Goal: Communication & Community: Answer question/provide support

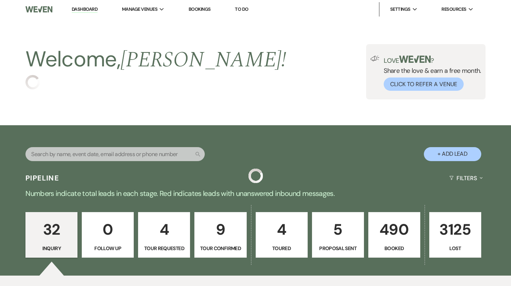
click at [392, 224] on p "490" at bounding box center [394, 229] width 43 height 24
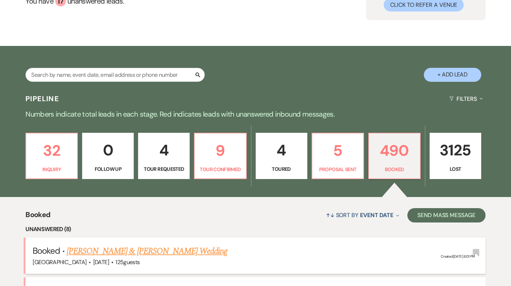
scroll to position [295, 0]
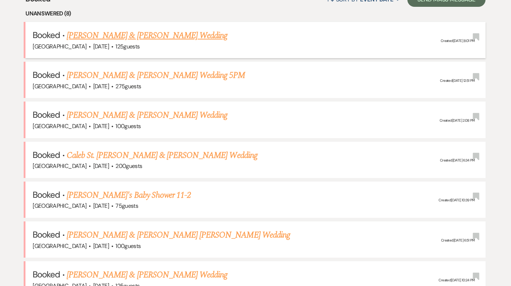
click at [132, 37] on link "[PERSON_NAME] & [PERSON_NAME] Wedding" at bounding box center [147, 35] width 161 height 13
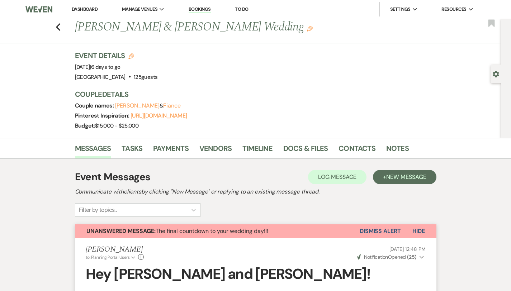
click at [84, 8] on link "Dashboard" at bounding box center [85, 9] width 26 height 6
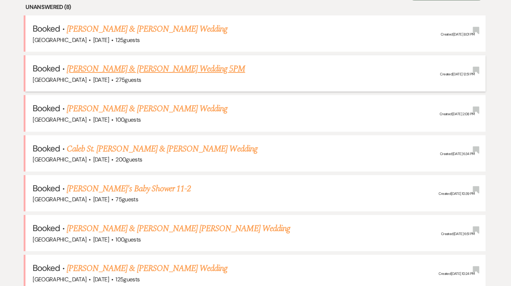
scroll to position [307, 0]
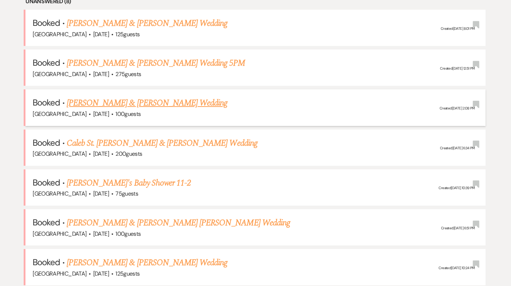
click at [168, 103] on link "[PERSON_NAME] & [PERSON_NAME] Wedding" at bounding box center [147, 102] width 161 height 13
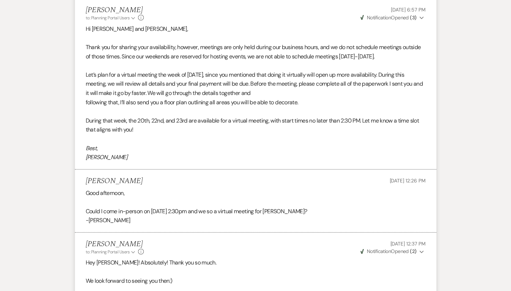
scroll to position [1718, 0]
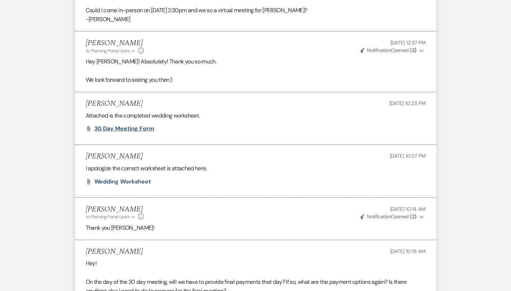
click at [104, 125] on span "30 day meeting form" at bounding box center [124, 129] width 60 height 8
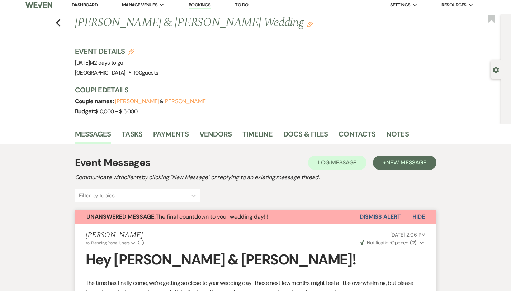
scroll to position [0, 0]
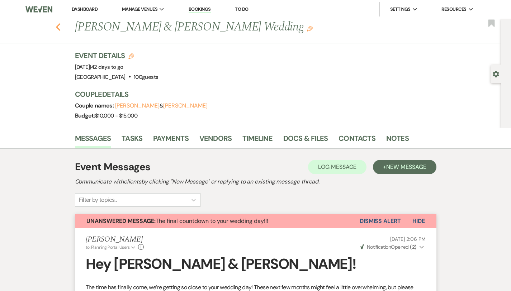
click at [56, 28] on icon "Previous" at bounding box center [58, 27] width 5 height 9
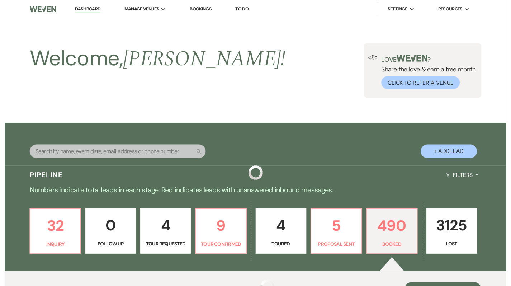
scroll to position [307, 0]
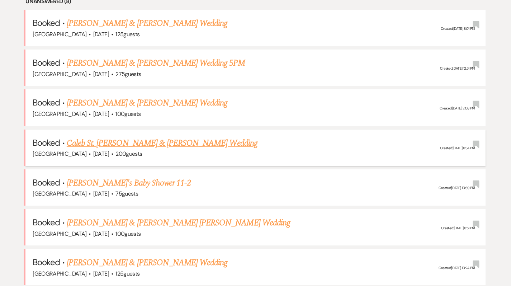
click at [111, 141] on link "Caleb St. [PERSON_NAME] & [PERSON_NAME] Wedding" at bounding box center [162, 143] width 191 height 13
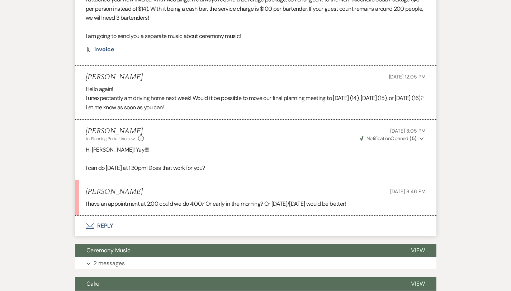
scroll to position [1564, 0]
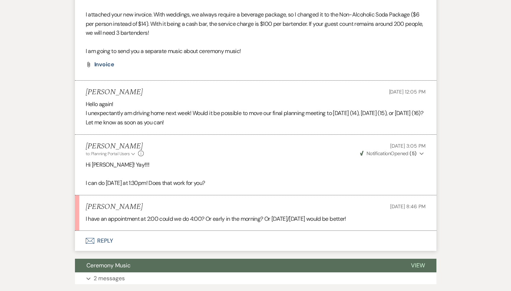
click at [96, 231] on button "Envelope Reply" at bounding box center [255, 241] width 361 height 20
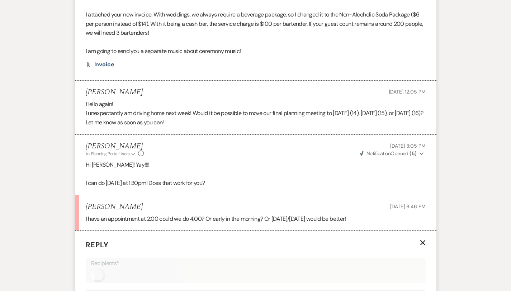
scroll to position [1565, 0]
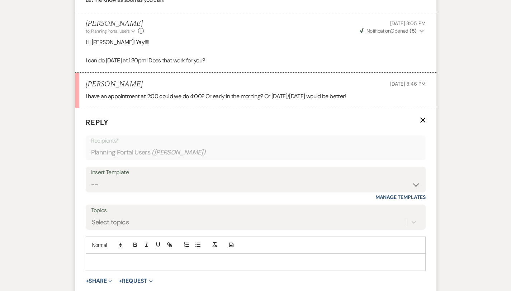
click at [102, 254] on div at bounding box center [255, 262] width 339 height 16
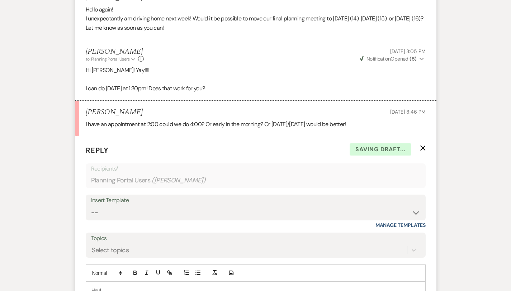
scroll to position [1659, 0]
click at [92, 285] on p "Hey!" at bounding box center [255, 290] width 328 height 8
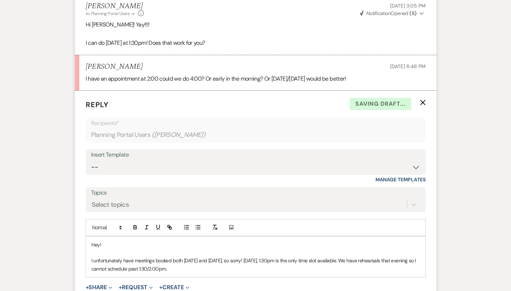
scroll to position [1705, 0]
click at [147, 256] on p "I unfortunately have meetings booked both [DATE] and [DATE], so sorry! [DATE], …" at bounding box center [255, 264] width 328 height 16
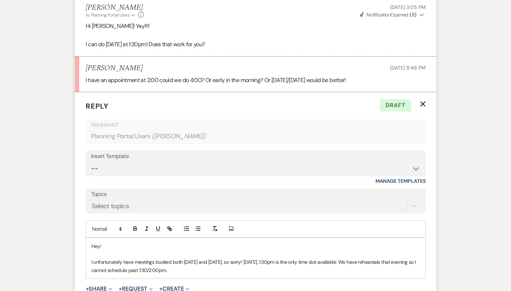
scroll to position [1703, 0]
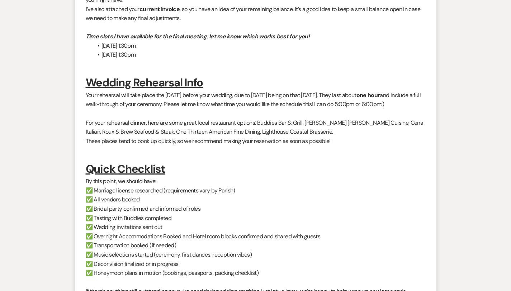
scroll to position [0, 0]
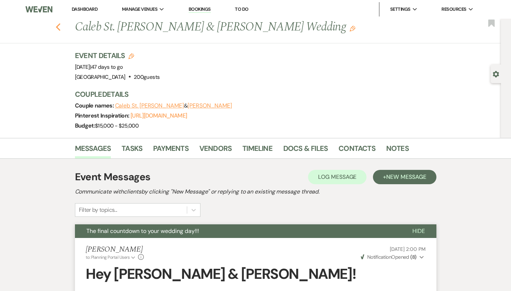
click at [56, 27] on use "button" at bounding box center [58, 27] width 5 height 8
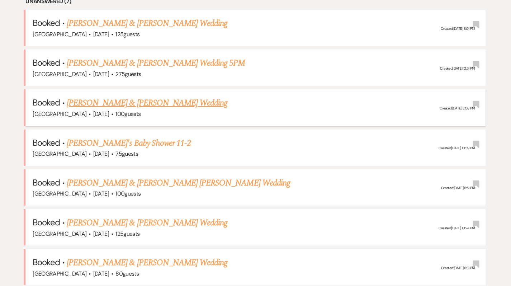
scroll to position [356, 0]
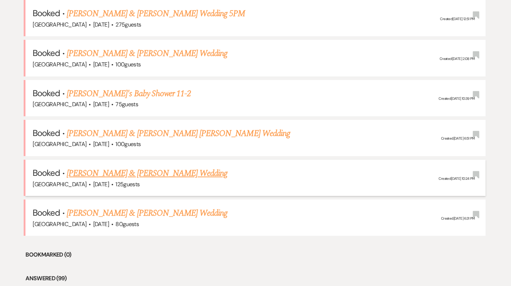
click at [123, 175] on link "[PERSON_NAME] & [PERSON_NAME] Wedding" at bounding box center [147, 173] width 161 height 13
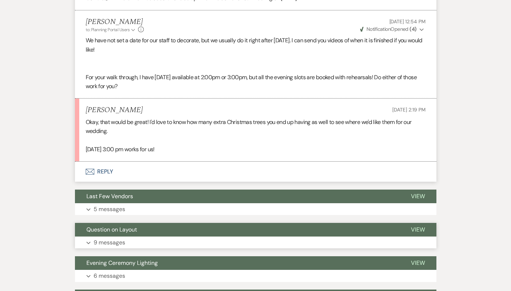
scroll to position [1063, 0]
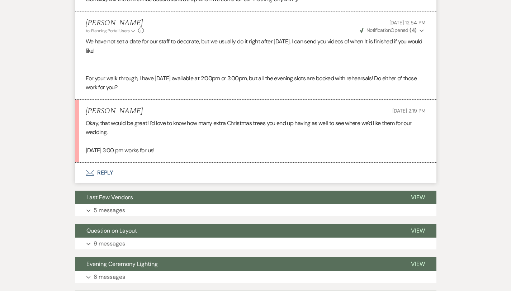
click at [91, 163] on button "Envelope Reply" at bounding box center [255, 173] width 361 height 20
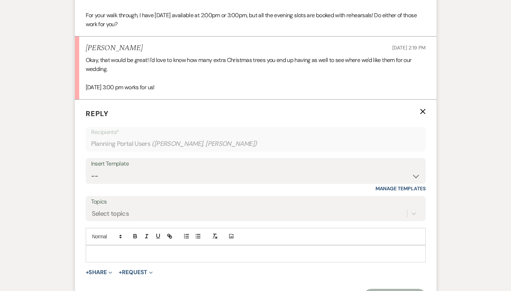
scroll to position [1149, 0]
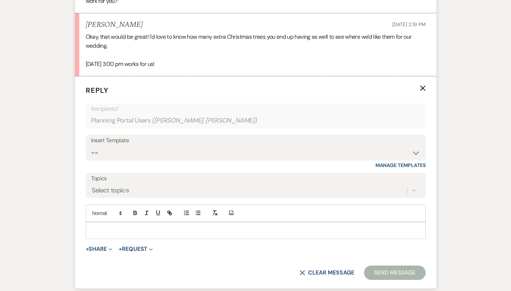
click at [86, 222] on div at bounding box center [255, 230] width 339 height 16
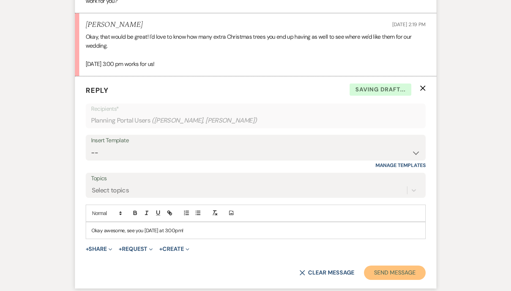
click at [413, 266] on button "Send Message" at bounding box center [394, 273] width 61 height 14
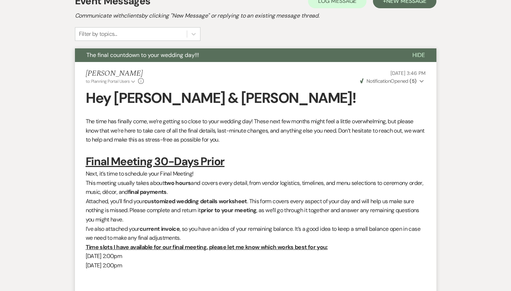
scroll to position [0, 0]
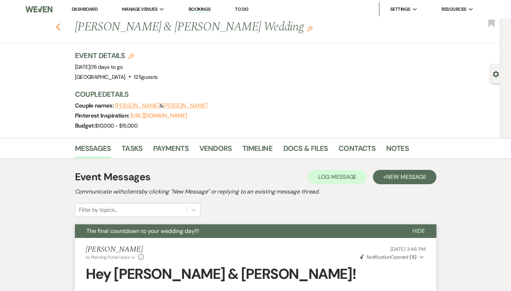
click at [56, 27] on icon "Previous" at bounding box center [58, 27] width 5 height 9
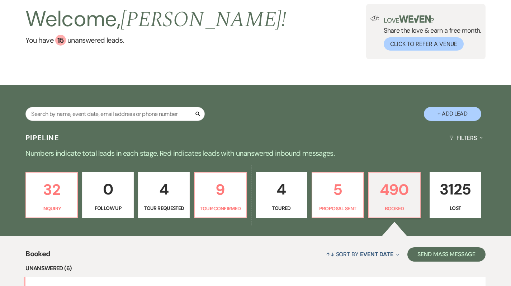
scroll to position [10, 0]
